Goal: Transaction & Acquisition: Obtain resource

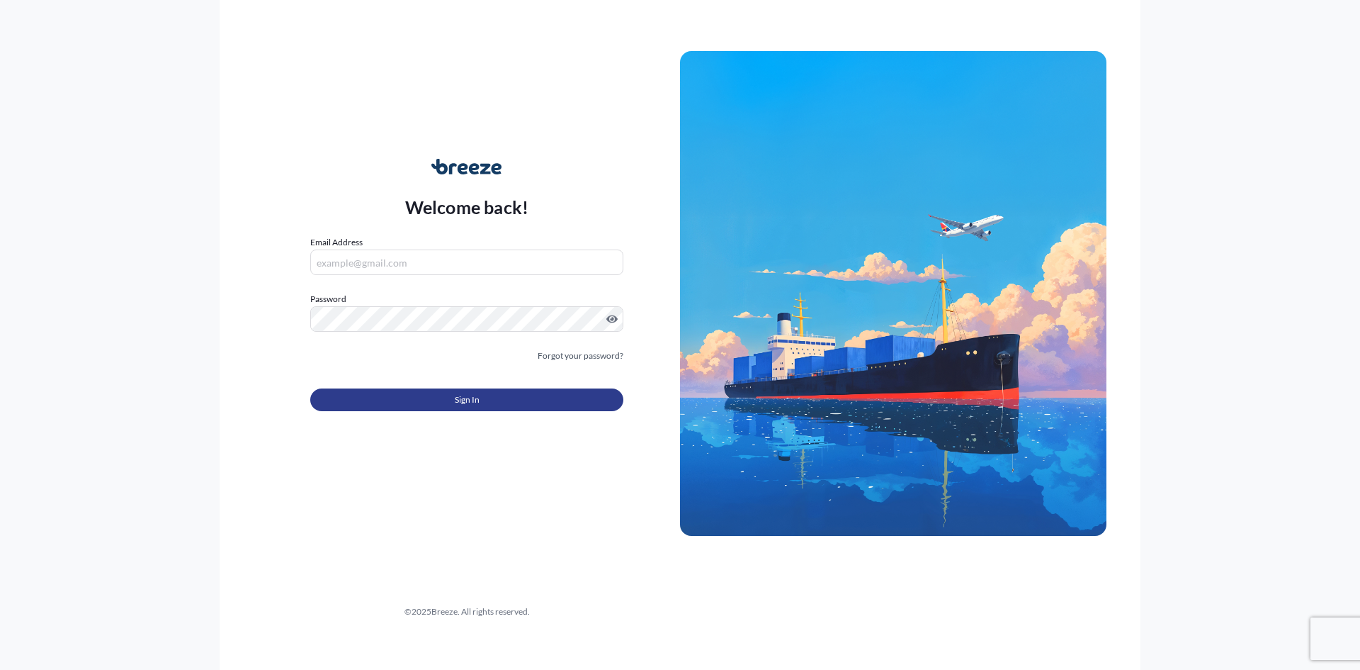
type input "[PERSON_NAME][EMAIL_ADDRESS][PERSON_NAME][DOMAIN_NAME]"
click at [475, 395] on span "Sign In" at bounding box center [467, 400] width 25 height 14
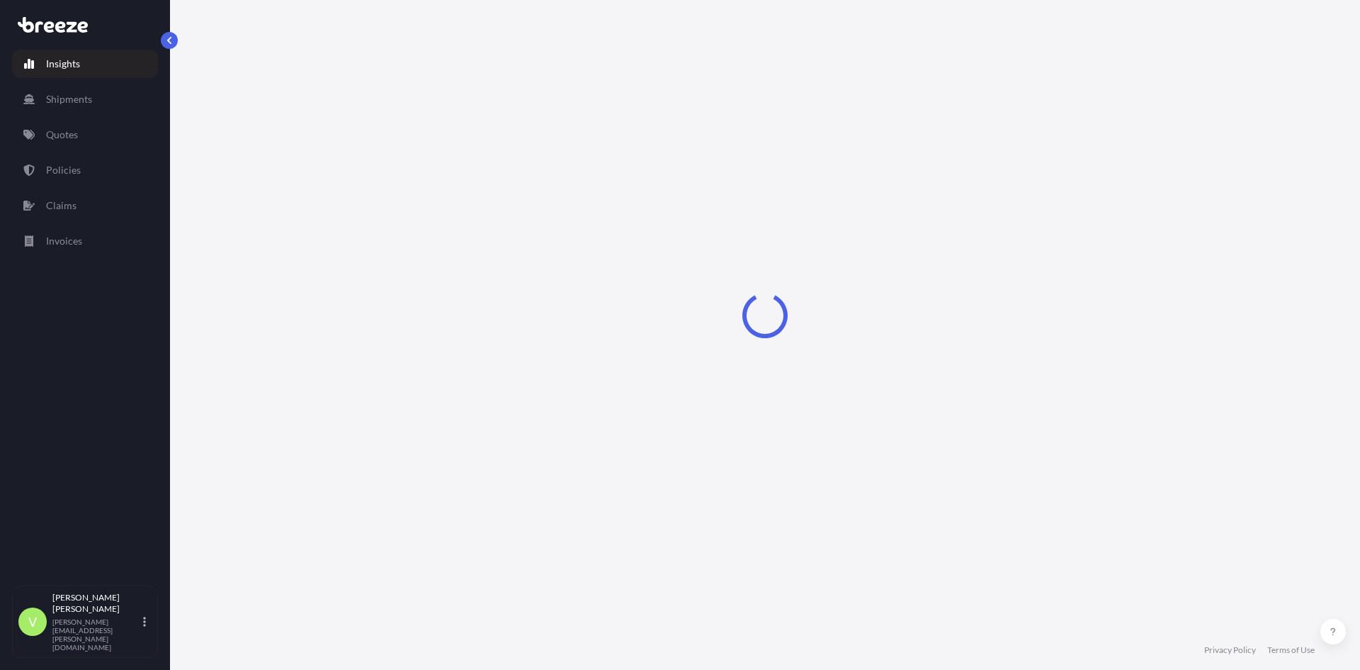
select select "2025"
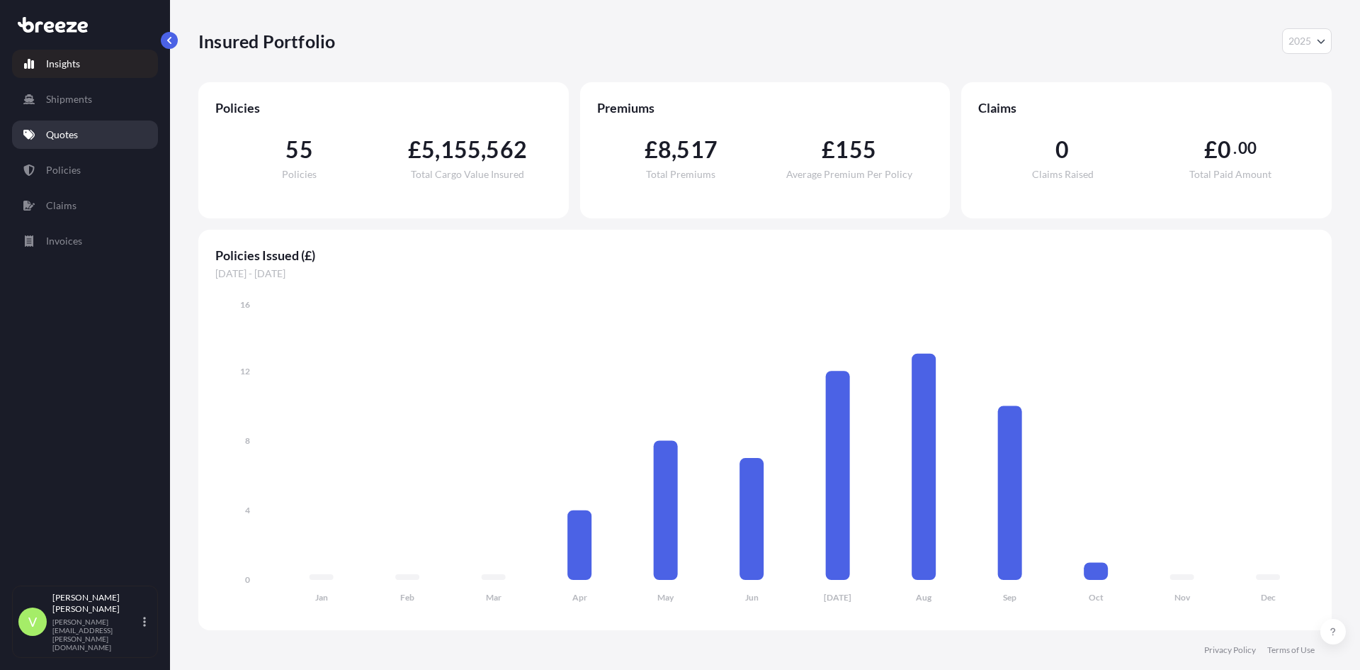
click at [70, 137] on p "Quotes" at bounding box center [62, 135] width 32 height 14
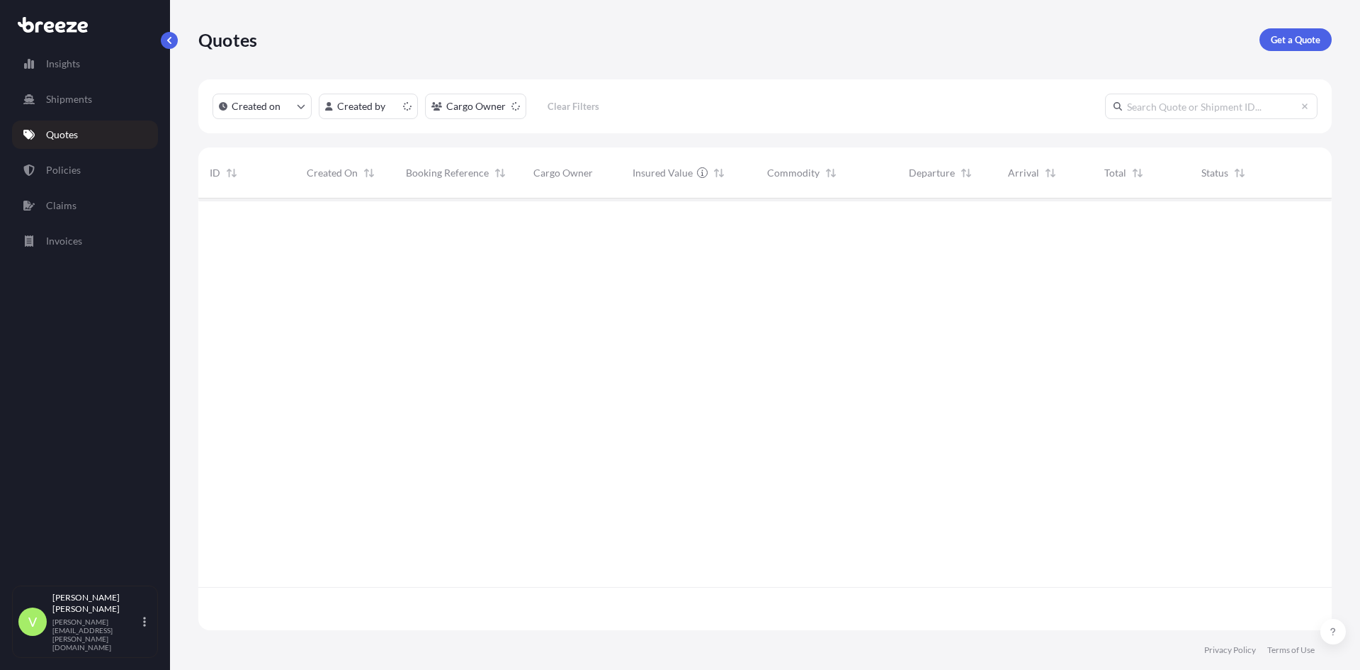
scroll to position [429, 1123]
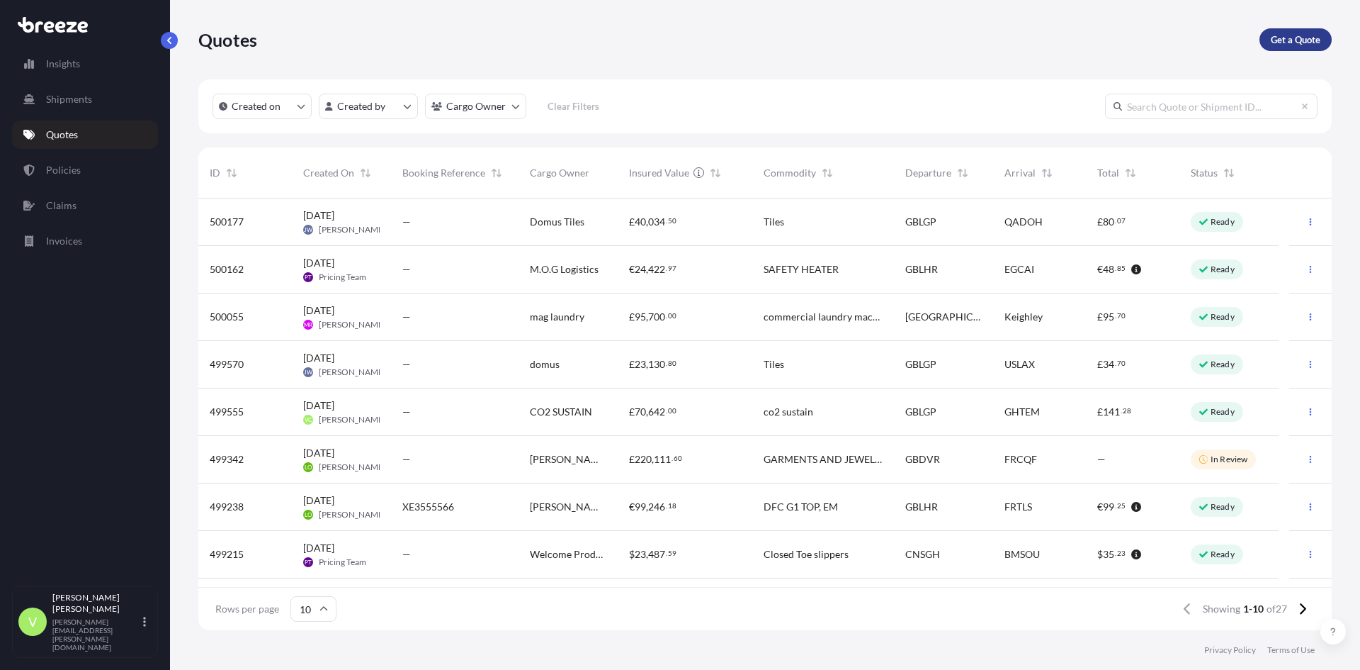
click at [1302, 34] on p "Get a Quote" at bounding box center [1296, 40] width 50 height 14
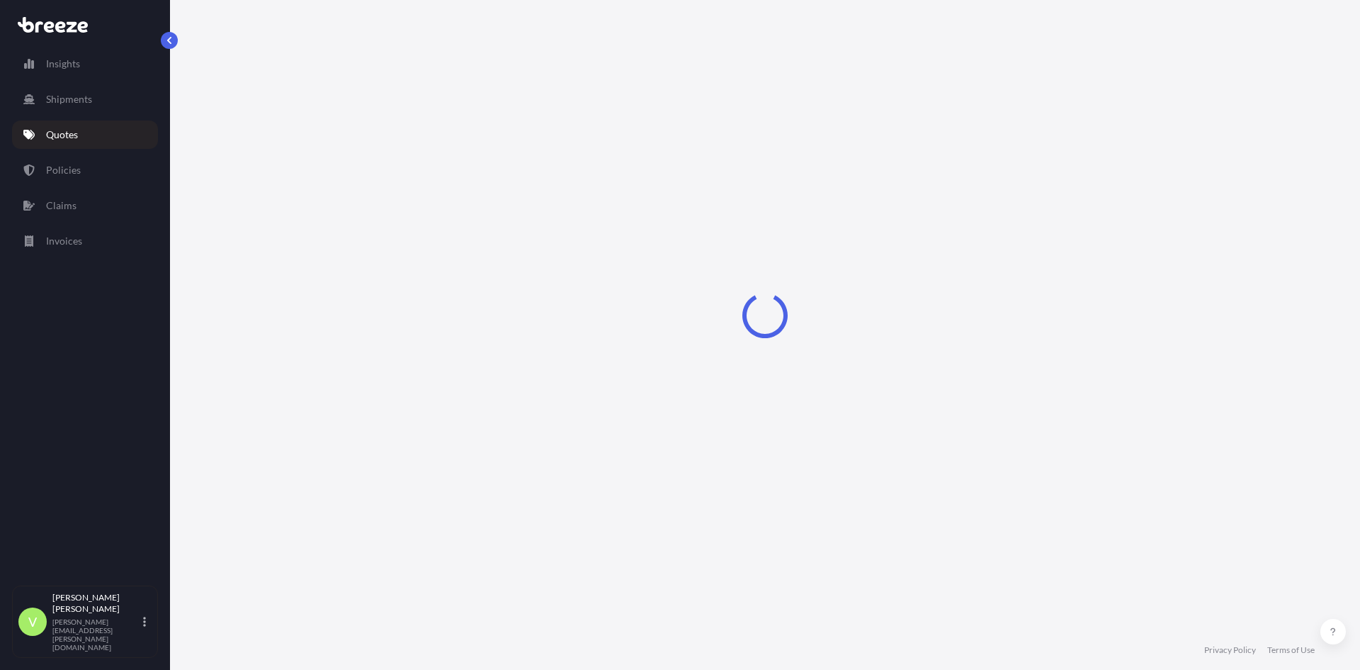
select select "Sea"
select select "1"
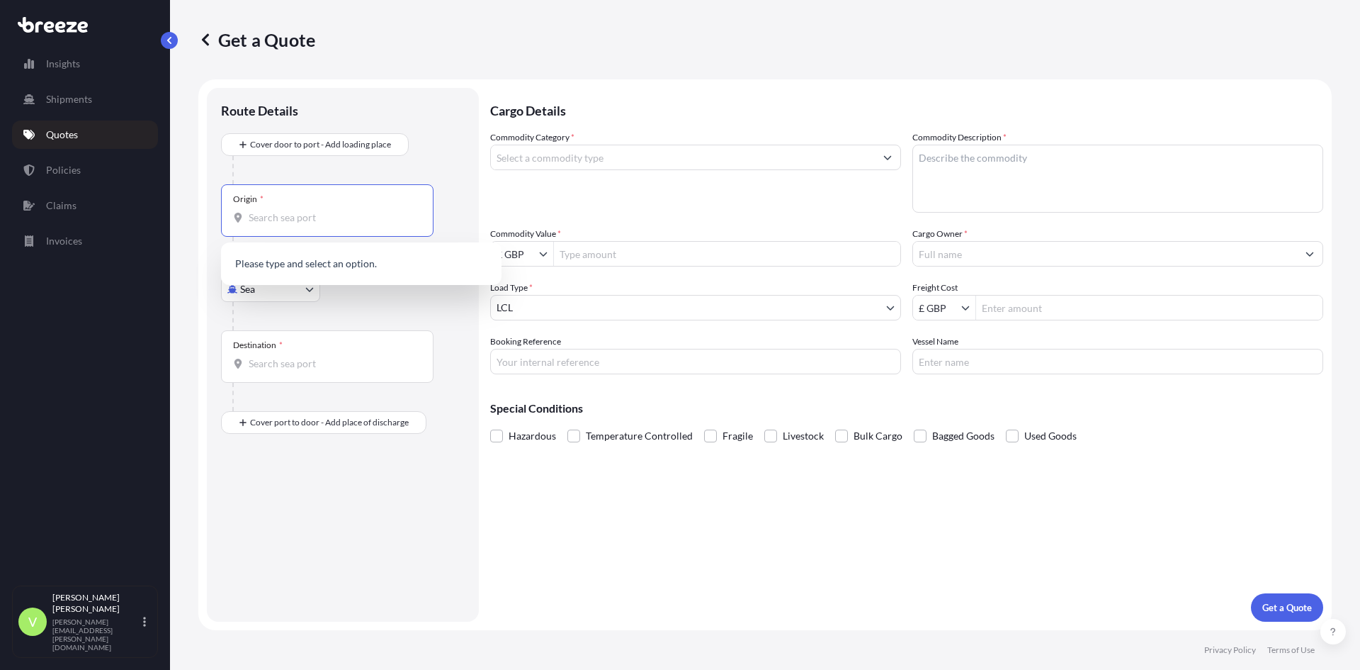
click at [311, 220] on input "Origin *" at bounding box center [332, 217] width 167 height 14
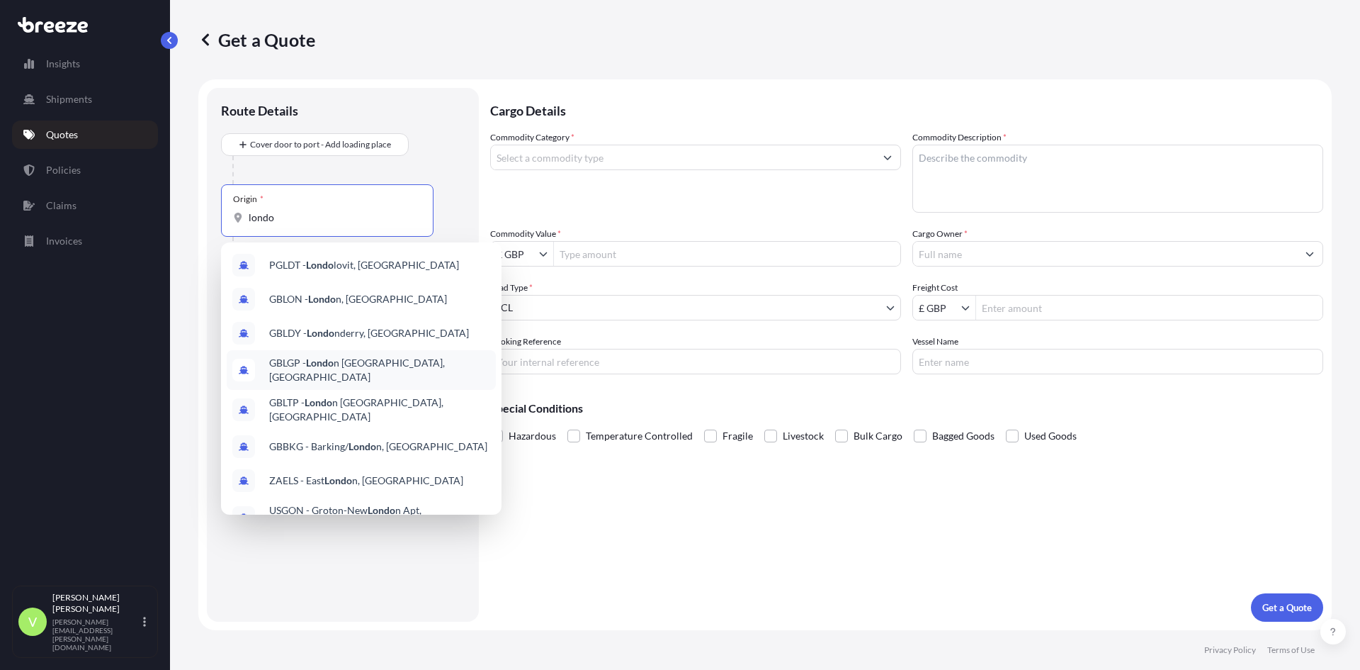
click at [339, 366] on span "GBLGP - Londo n [GEOGRAPHIC_DATA], [GEOGRAPHIC_DATA]" at bounding box center [379, 370] width 221 height 28
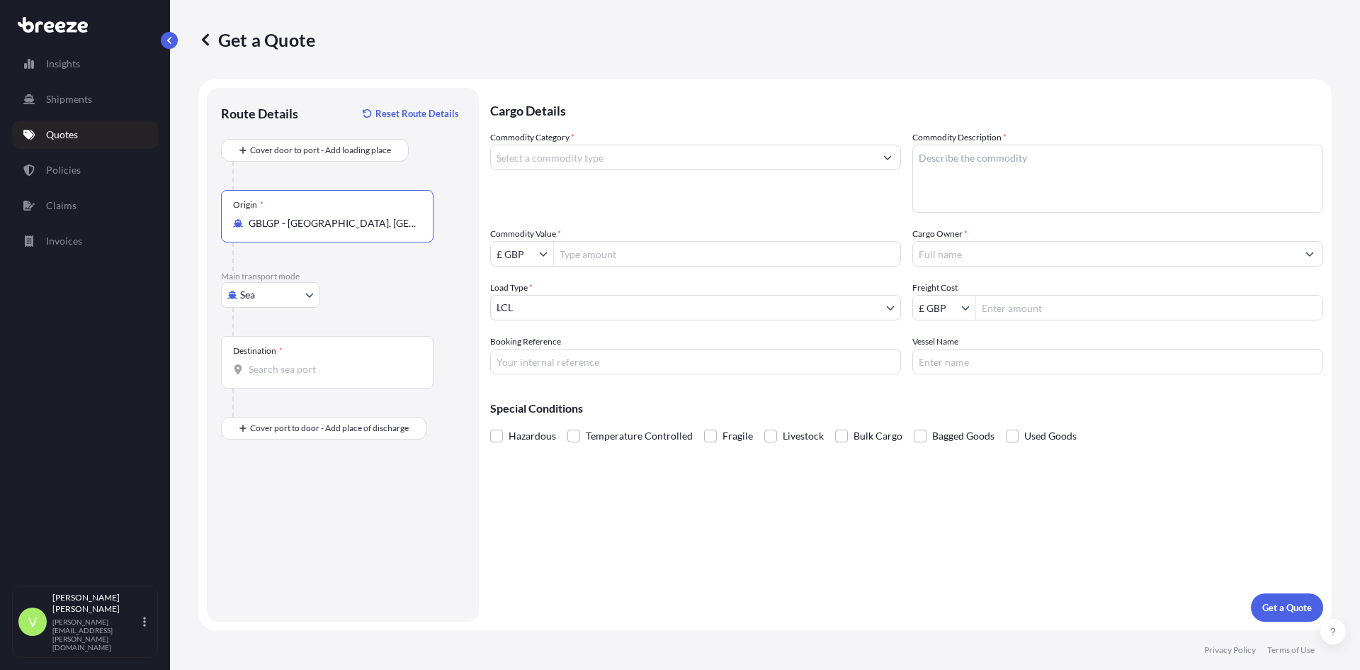
type input "GBLGP - [GEOGRAPHIC_DATA], [GEOGRAPHIC_DATA]"
click at [339, 366] on input "Destination *" at bounding box center [332, 369] width 167 height 14
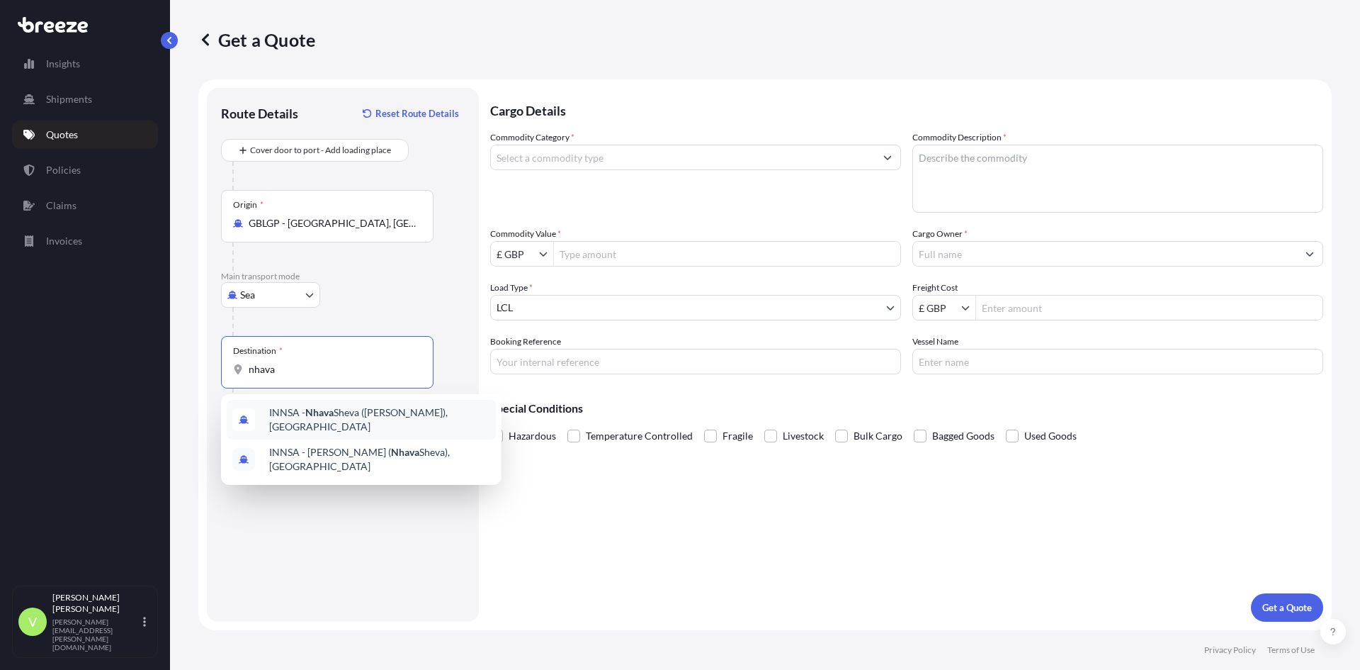
click at [344, 413] on span "INNSA - [GEOGRAPHIC_DATA] ([PERSON_NAME]), [GEOGRAPHIC_DATA]" at bounding box center [379, 419] width 221 height 28
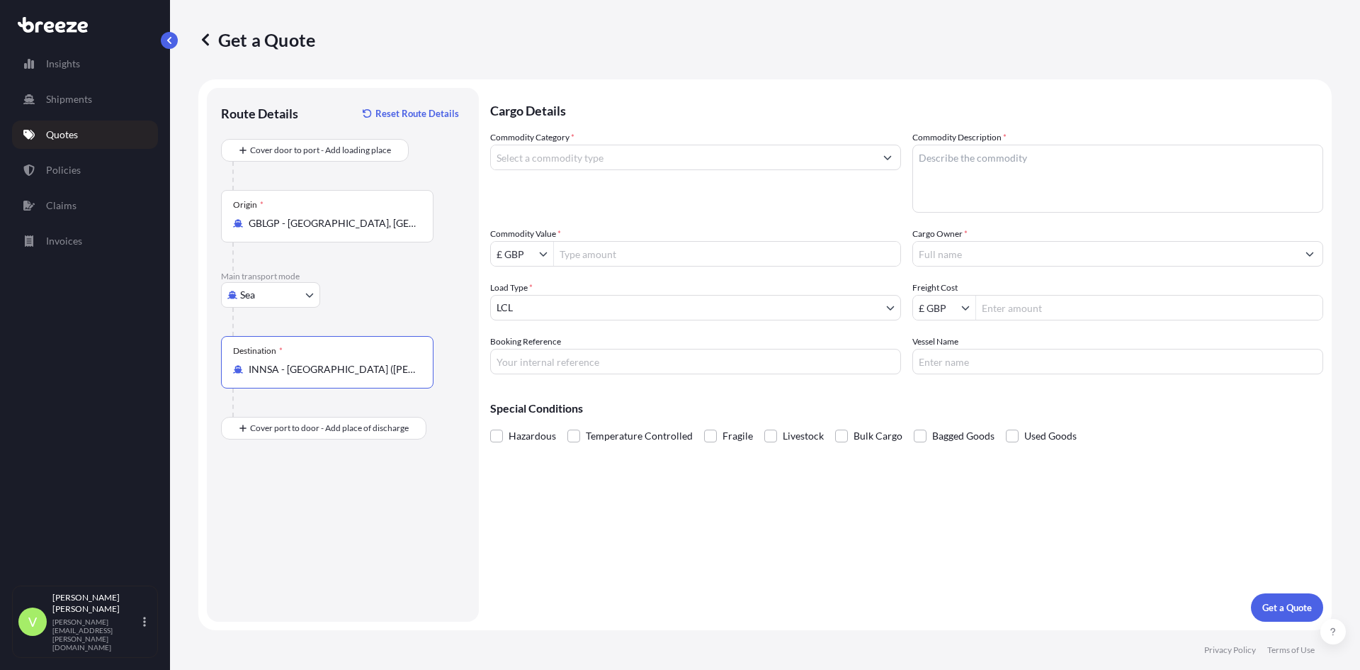
type input "INNSA - [GEOGRAPHIC_DATA] ([PERSON_NAME]), [GEOGRAPHIC_DATA]"
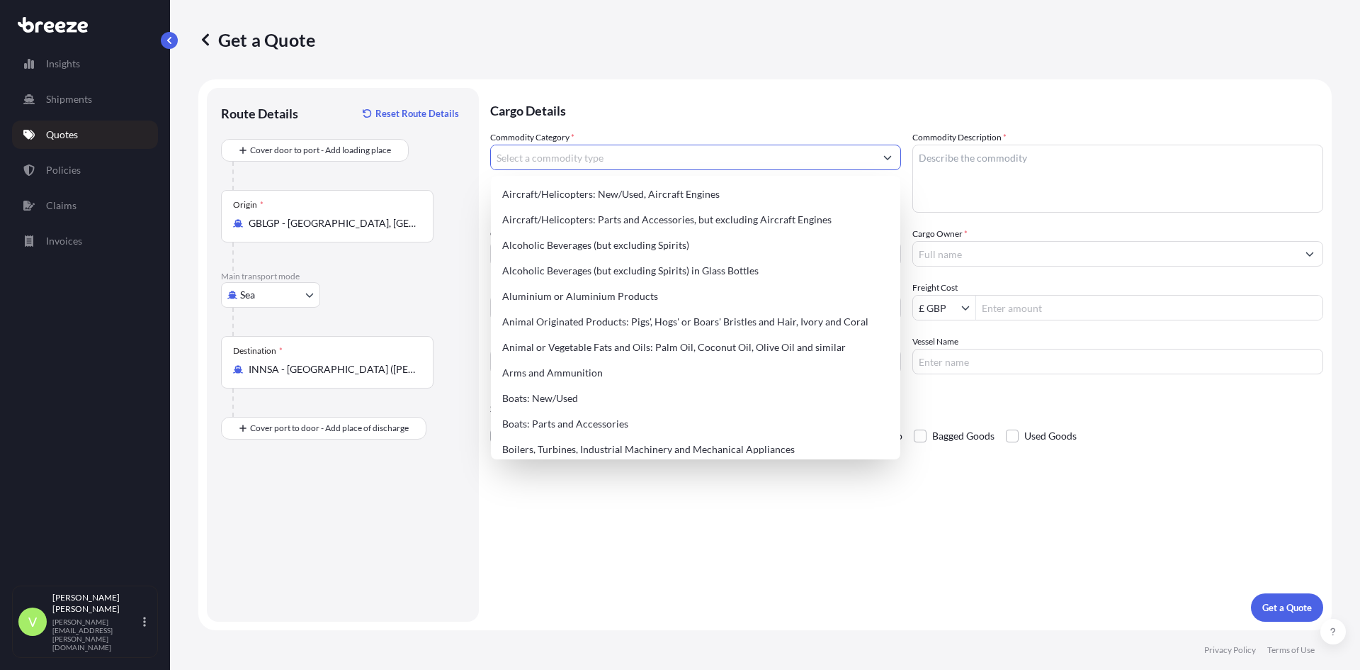
click at [533, 160] on input "Commodity Category *" at bounding box center [683, 158] width 384 height 26
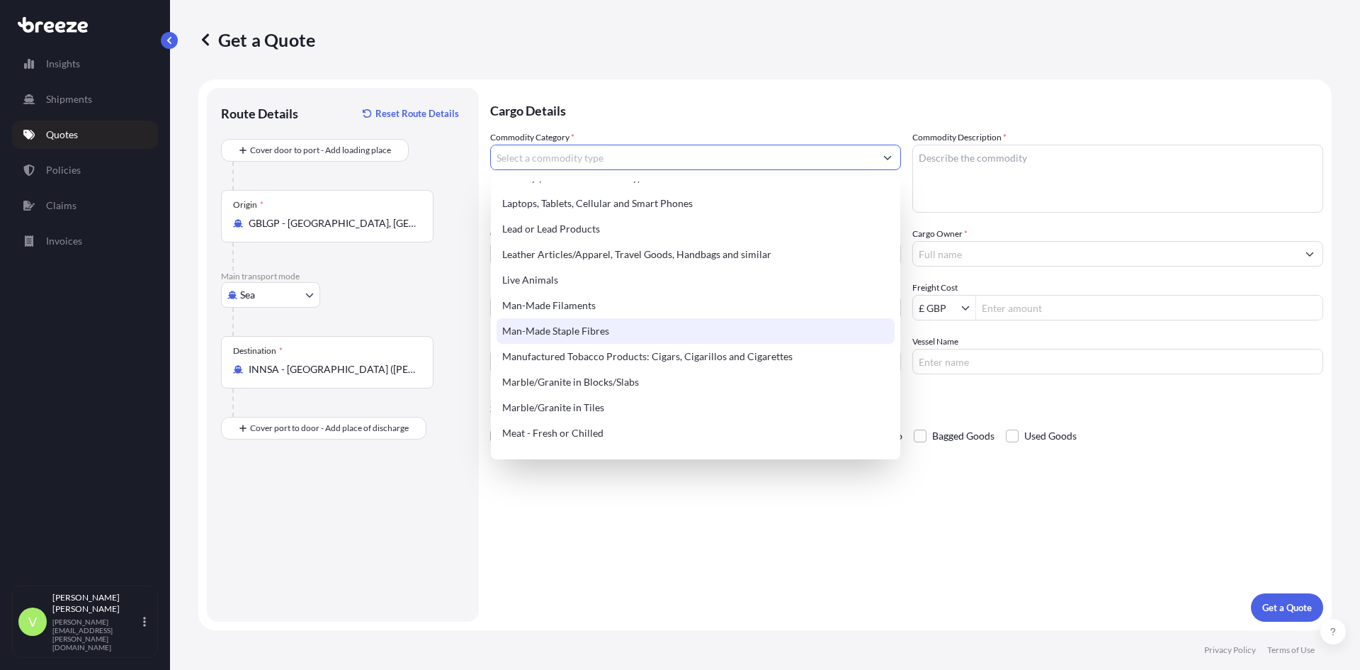
scroll to position [1599, 0]
